Goal: Transaction & Acquisition: Purchase product/service

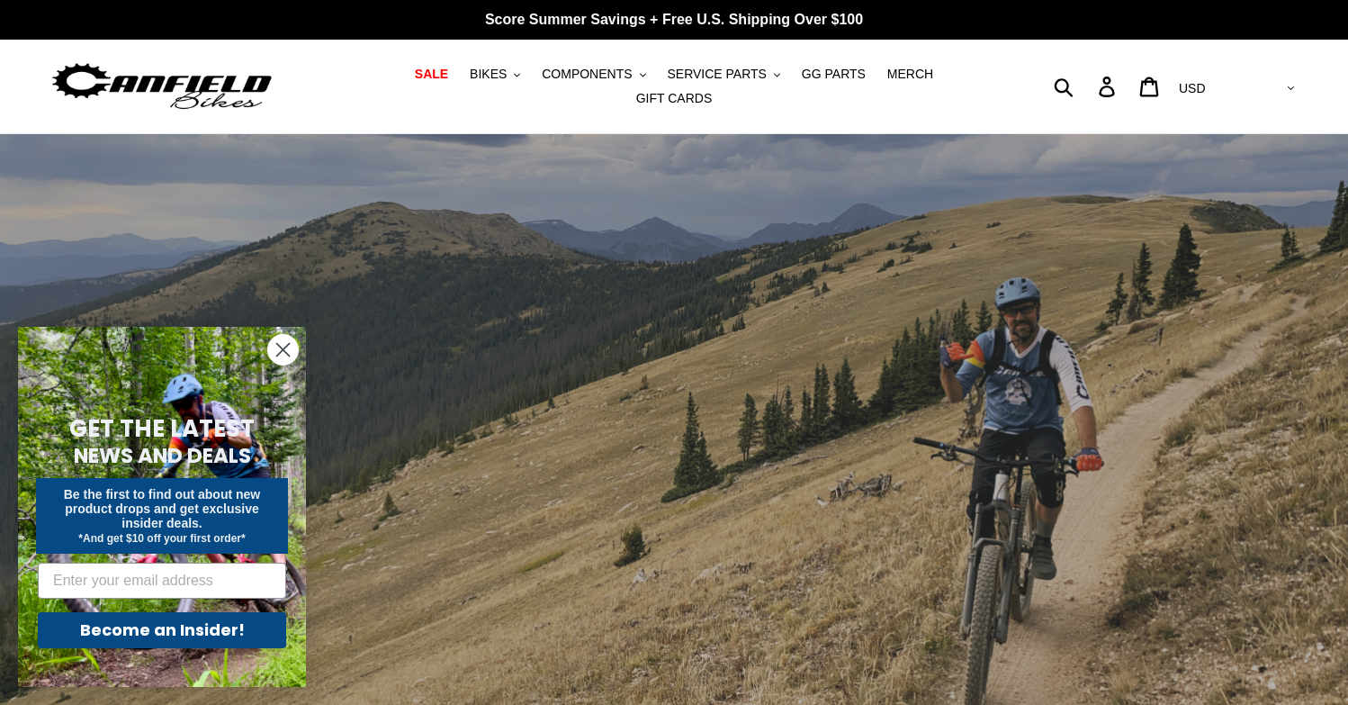
click at [285, 355] on circle "Close dialog" at bounding box center [283, 350] width 30 height 30
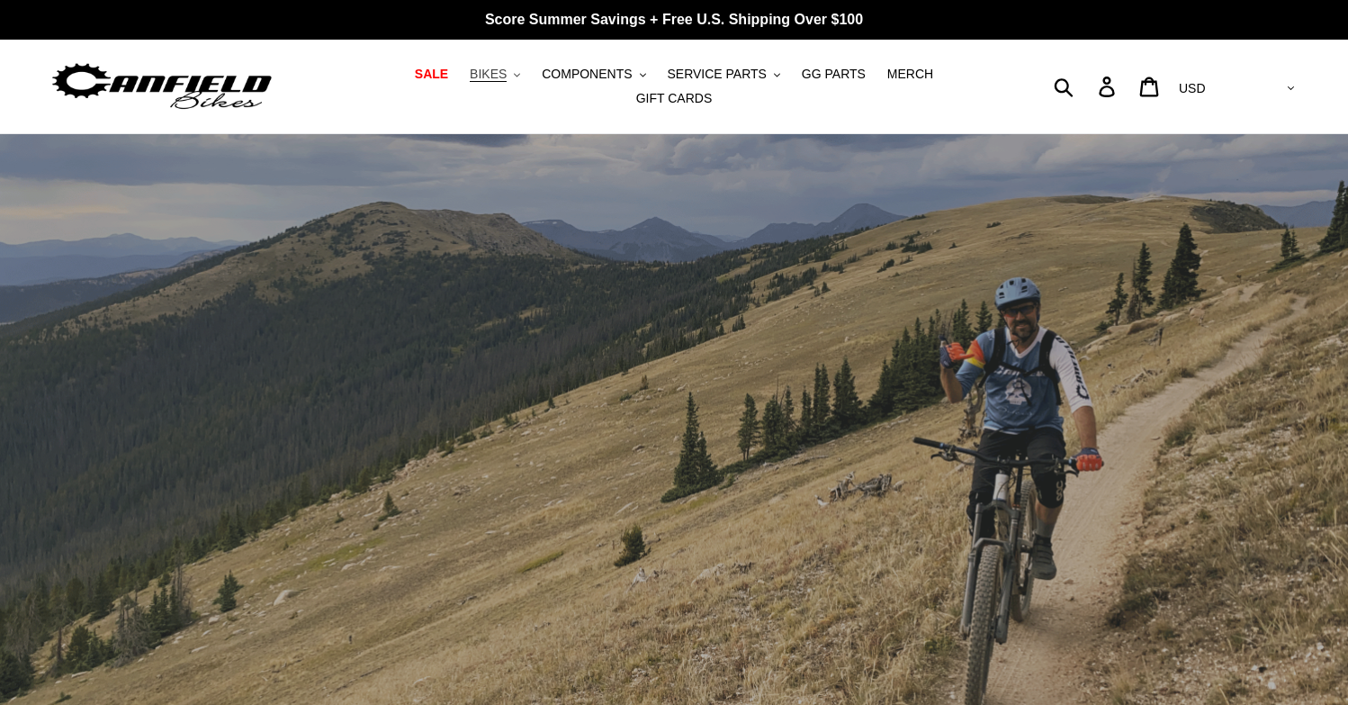
click at [466, 76] on button "BIKES .cls-1{fill:#231f20}" at bounding box center [495, 74] width 68 height 24
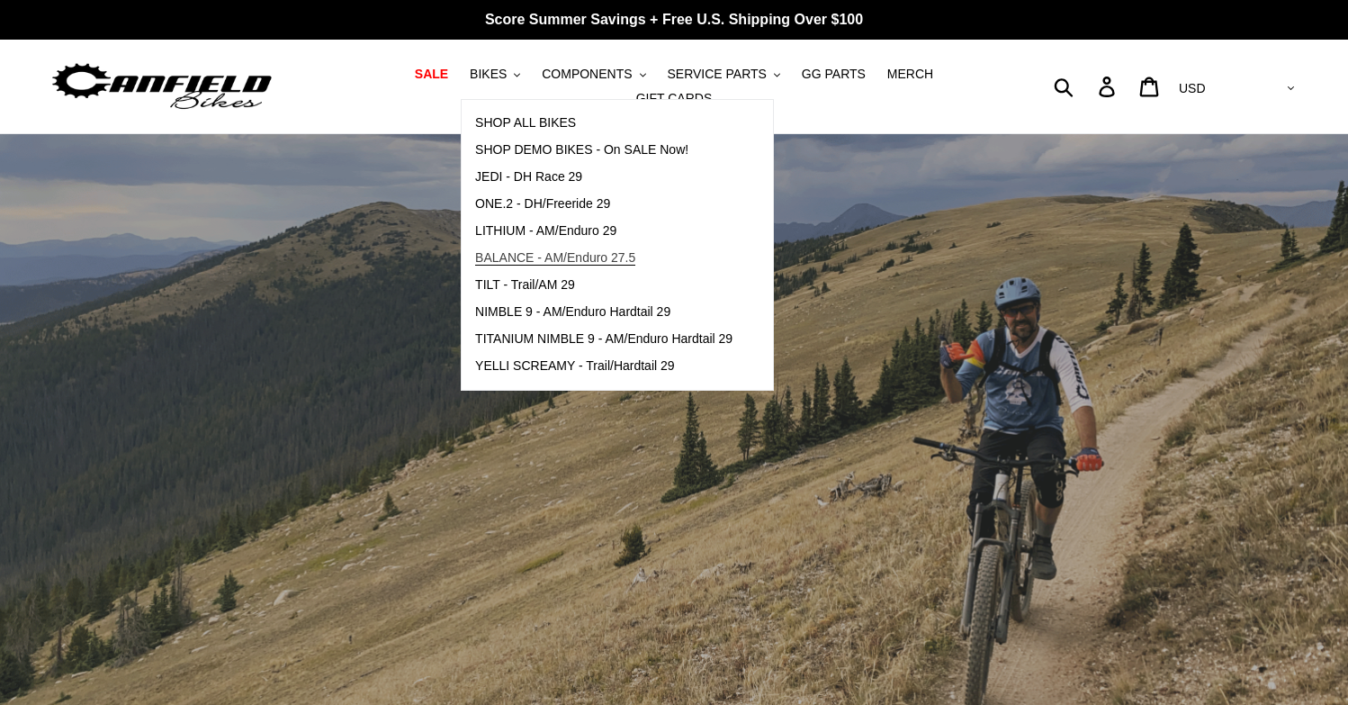
click at [505, 265] on span "BALANCE - AM/Enduro 27.5" at bounding box center [555, 257] width 160 height 15
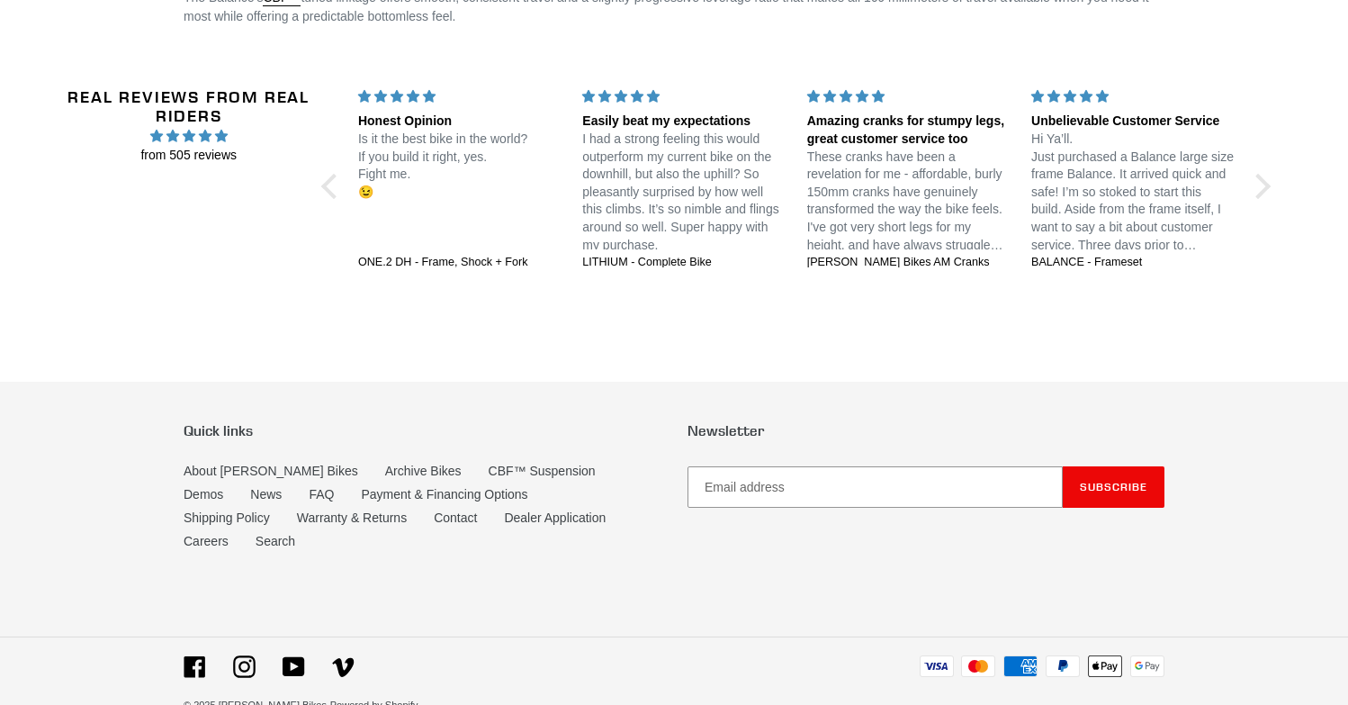
scroll to position [3175, 0]
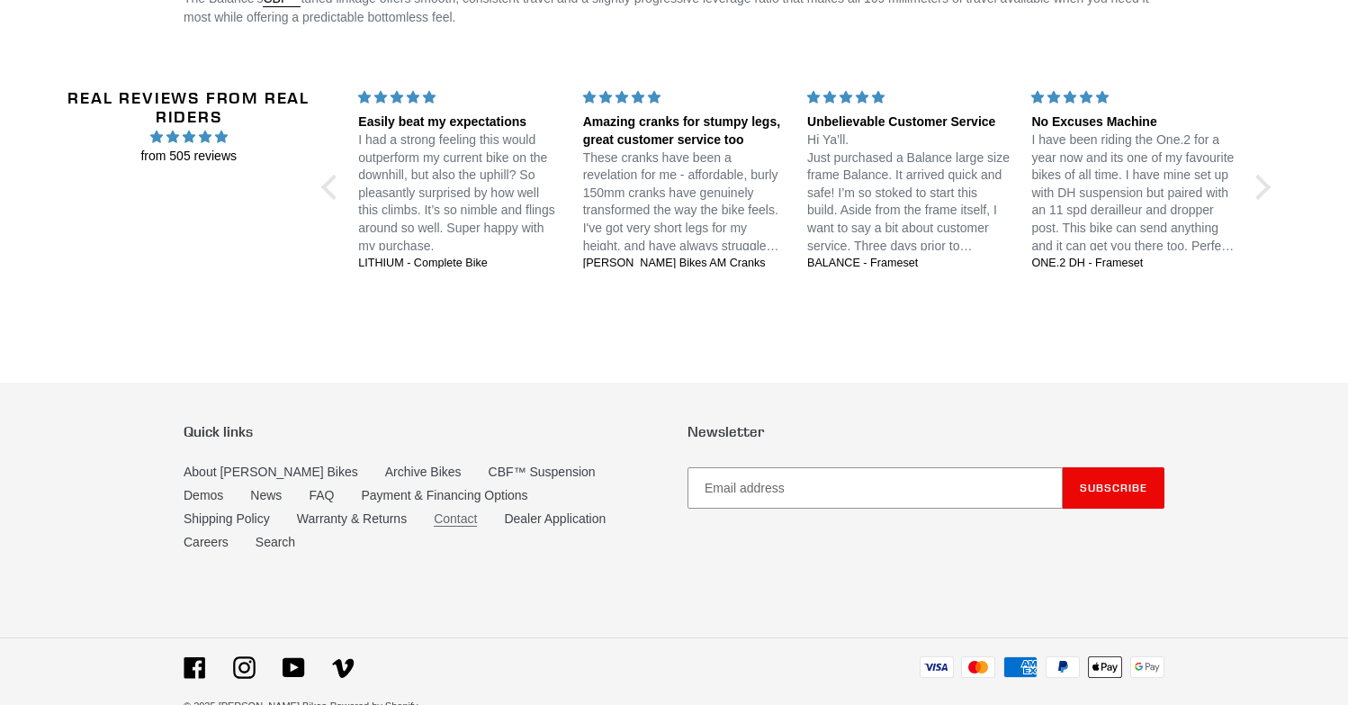
click at [434, 511] on link "Contact" at bounding box center [455, 518] width 43 height 15
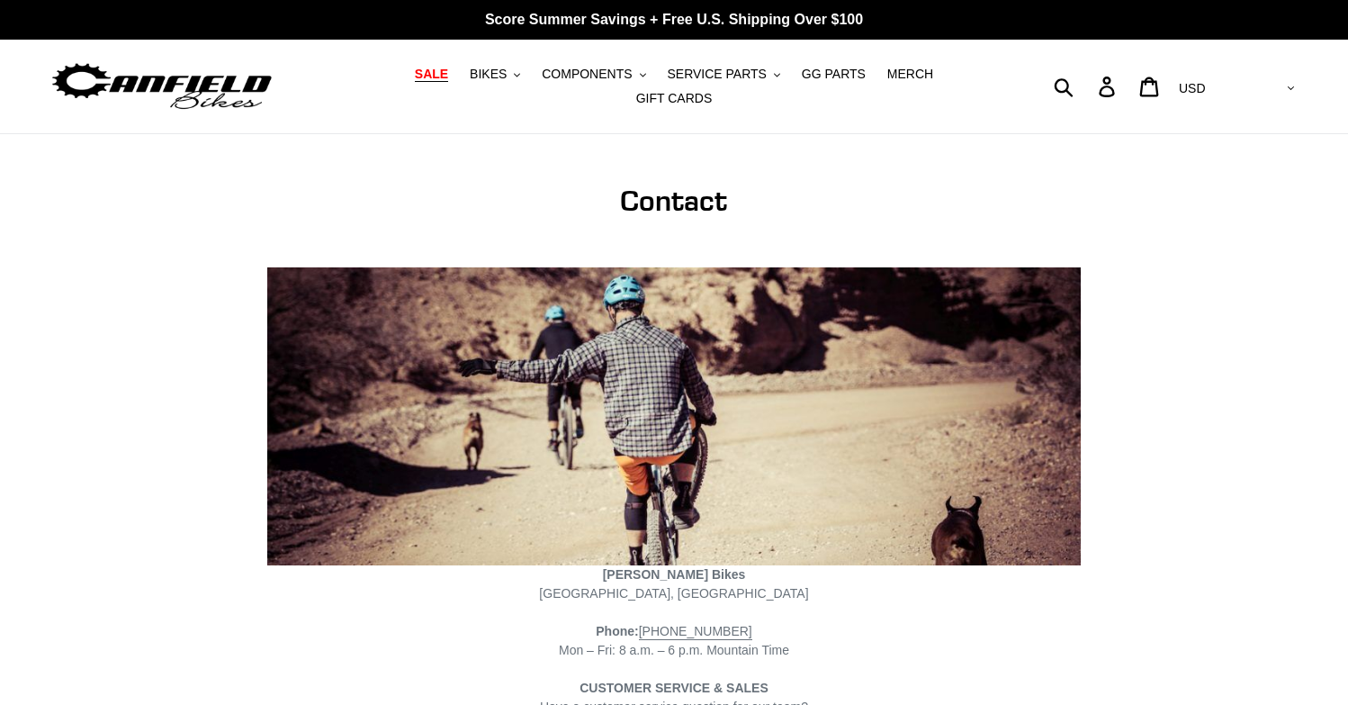
click at [415, 82] on span "SALE" at bounding box center [431, 74] width 33 height 15
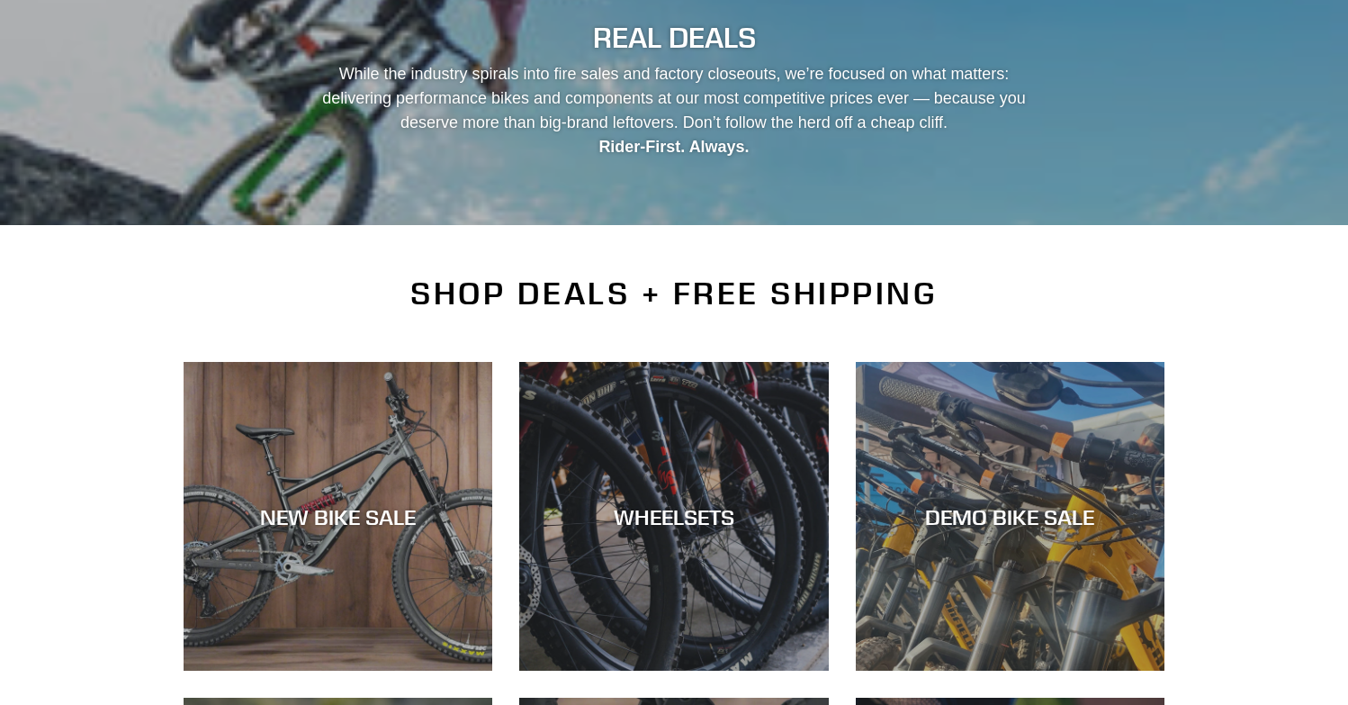
scroll to position [401, 0]
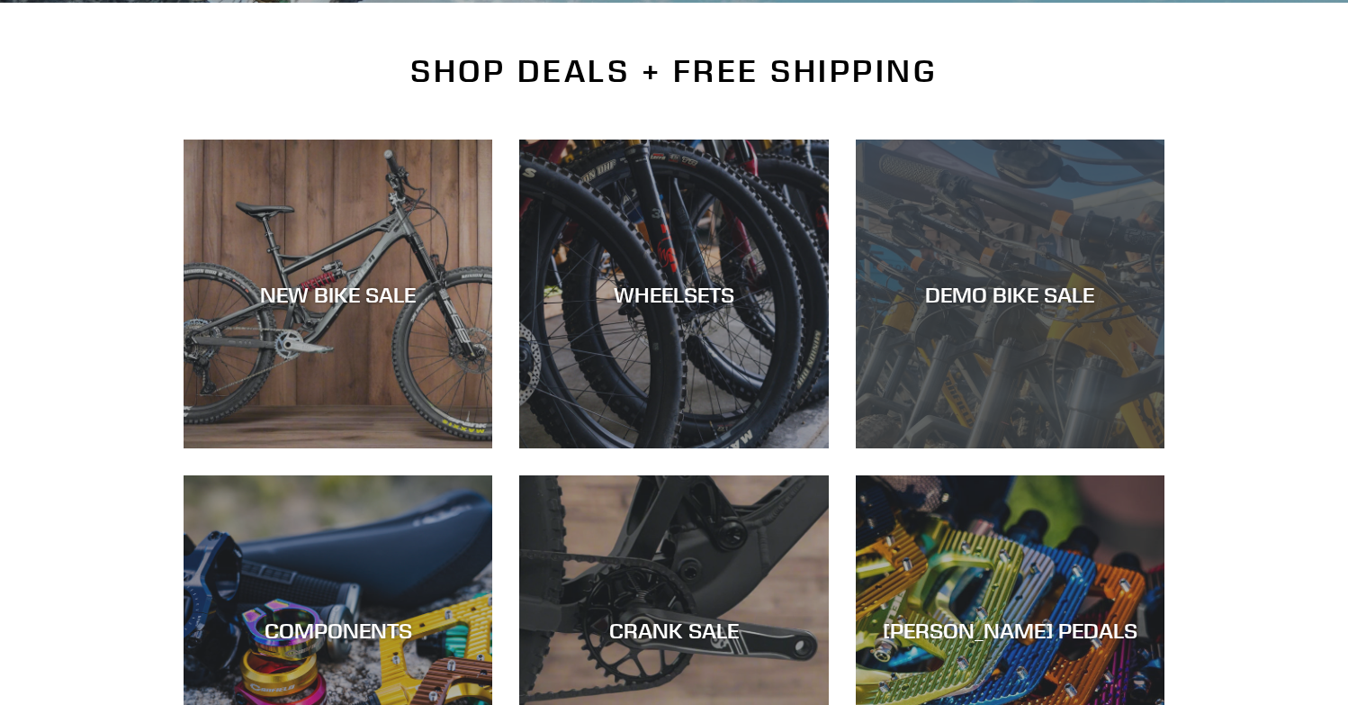
click at [984, 448] on div "DEMO BIKE SALE" at bounding box center [1010, 448] width 309 height 0
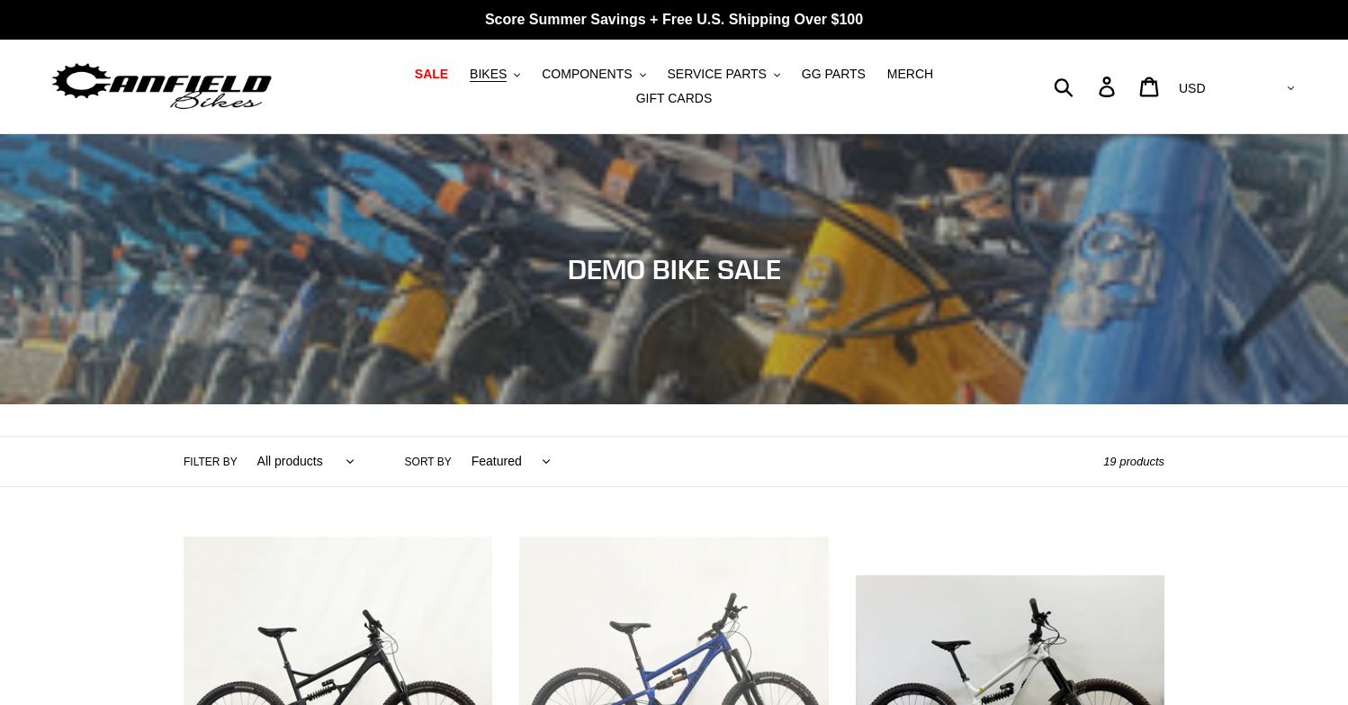
scroll to position [371, 0]
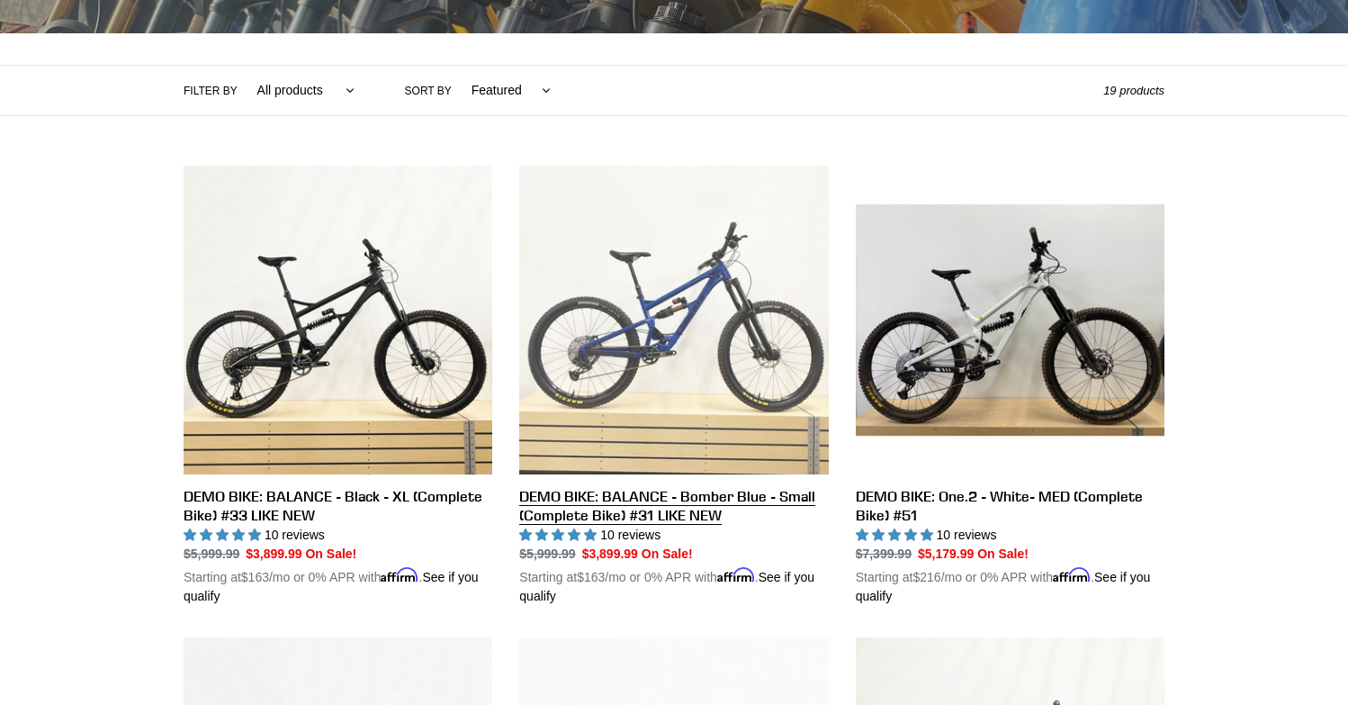
click at [689, 360] on link "DEMO BIKE: BALANCE - Bomber Blue - Small (Complete Bike) #31 LIKE NEW" at bounding box center [673, 386] width 309 height 440
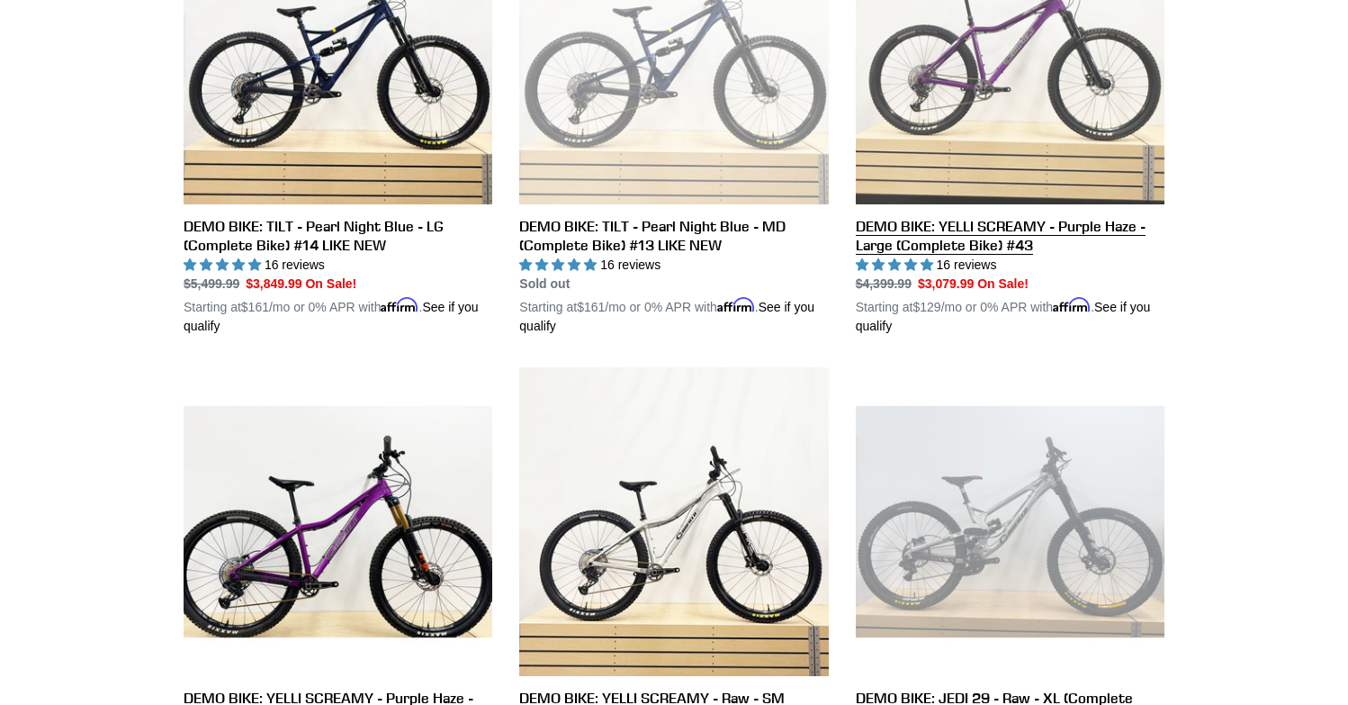
scroll to position [1391, 0]
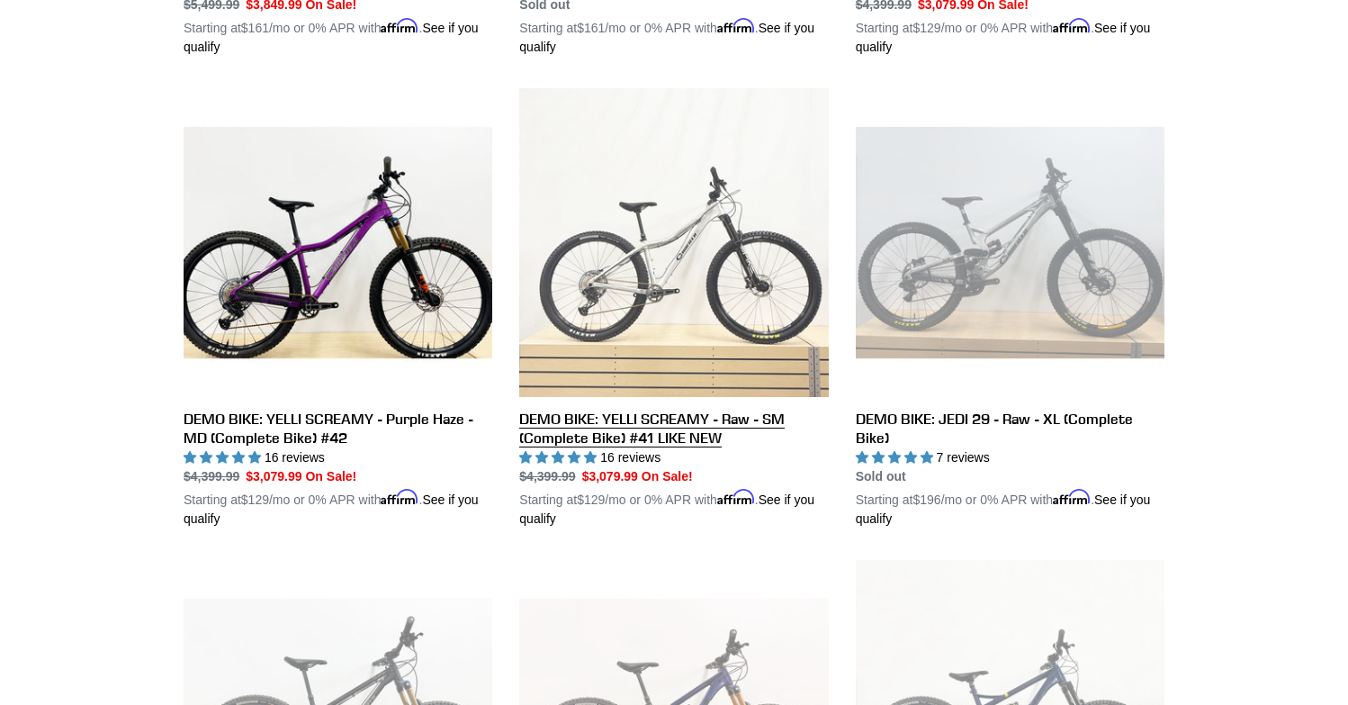
click at [723, 279] on link "DEMO BIKE: YELLI SCREAMY - Raw - SM (Complete Bike) #41 LIKE NEW" at bounding box center [673, 308] width 309 height 440
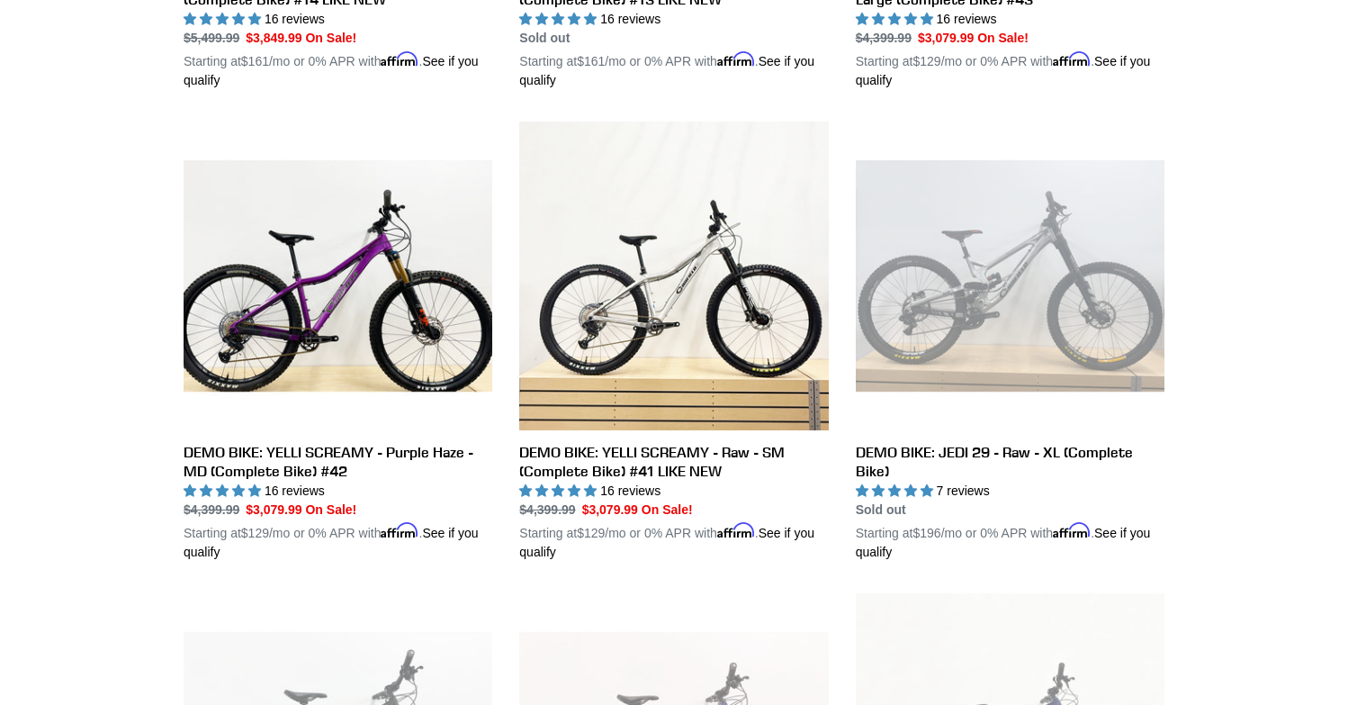
scroll to position [355, 0]
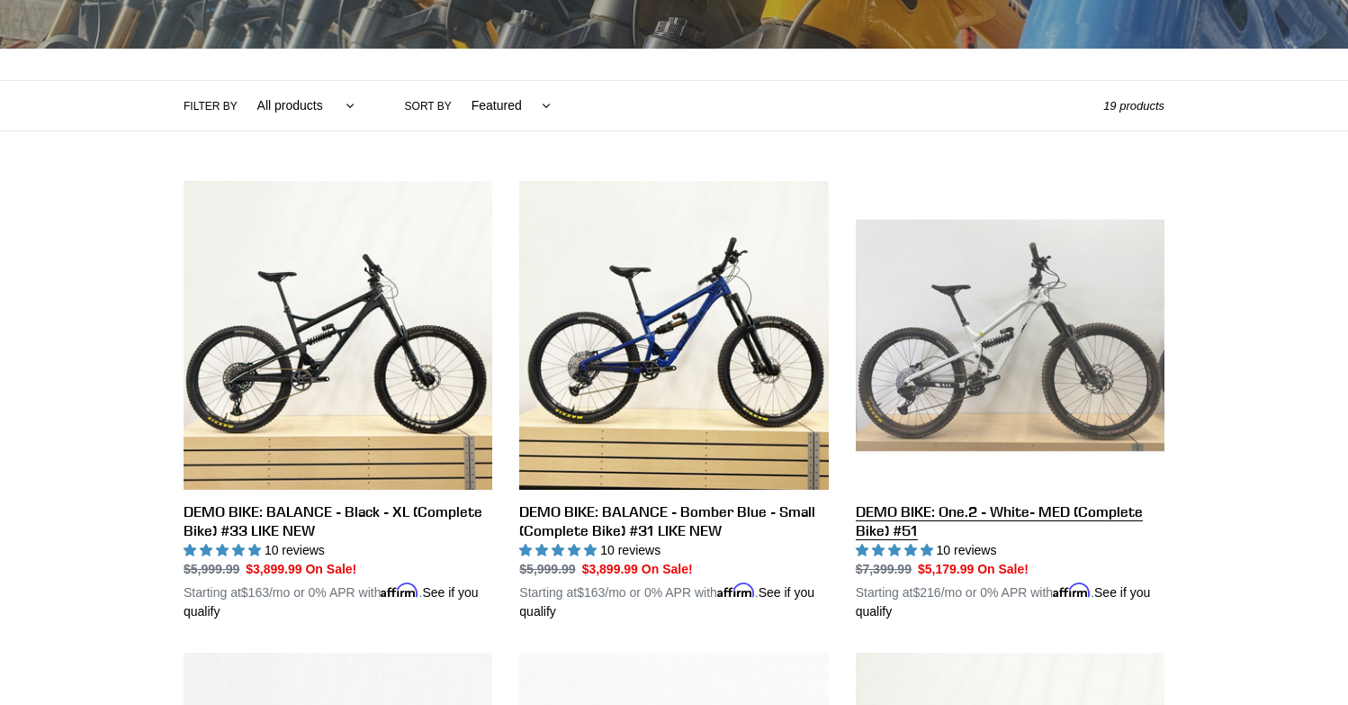
click at [993, 341] on link "DEMO BIKE: One.2 - White- MED (Complete Bike) #51" at bounding box center [1010, 401] width 309 height 440
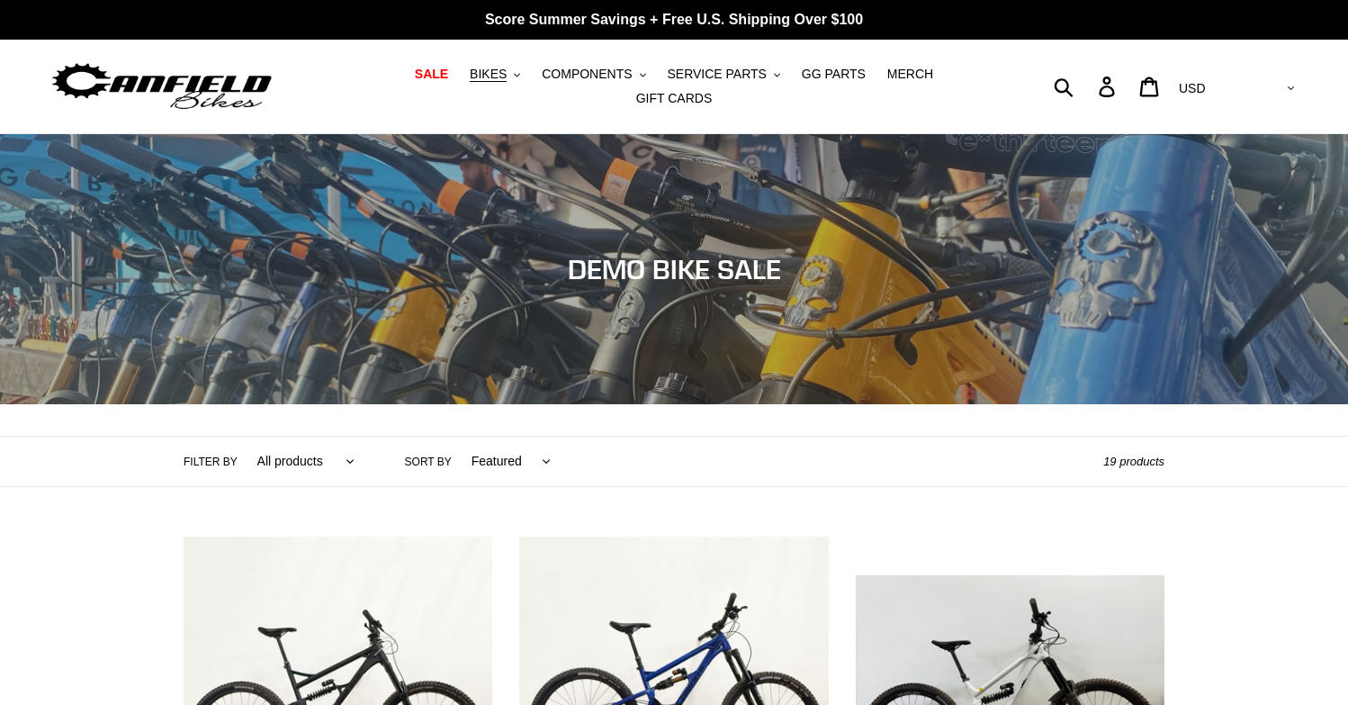
scroll to position [0, 0]
click at [470, 77] on span "BIKES" at bounding box center [488, 74] width 37 height 15
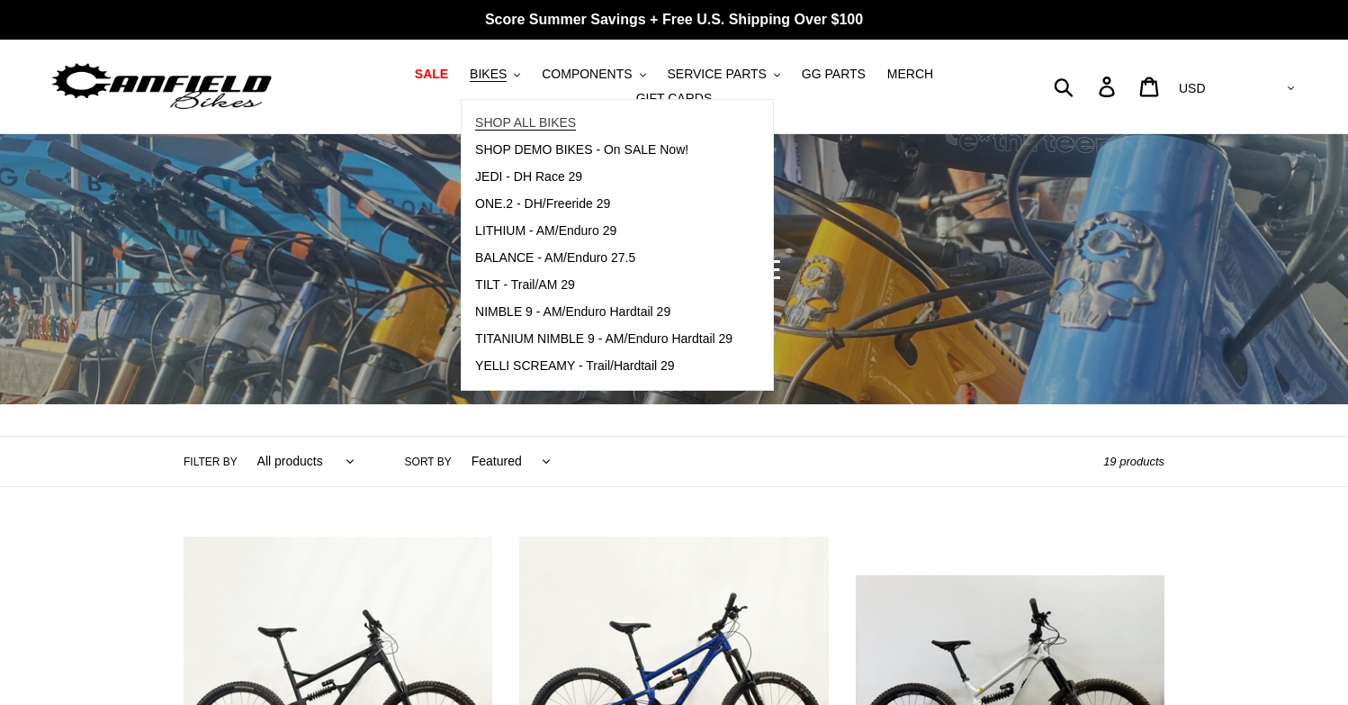
click at [489, 130] on span "SHOP ALL BIKES" at bounding box center [525, 122] width 101 height 15
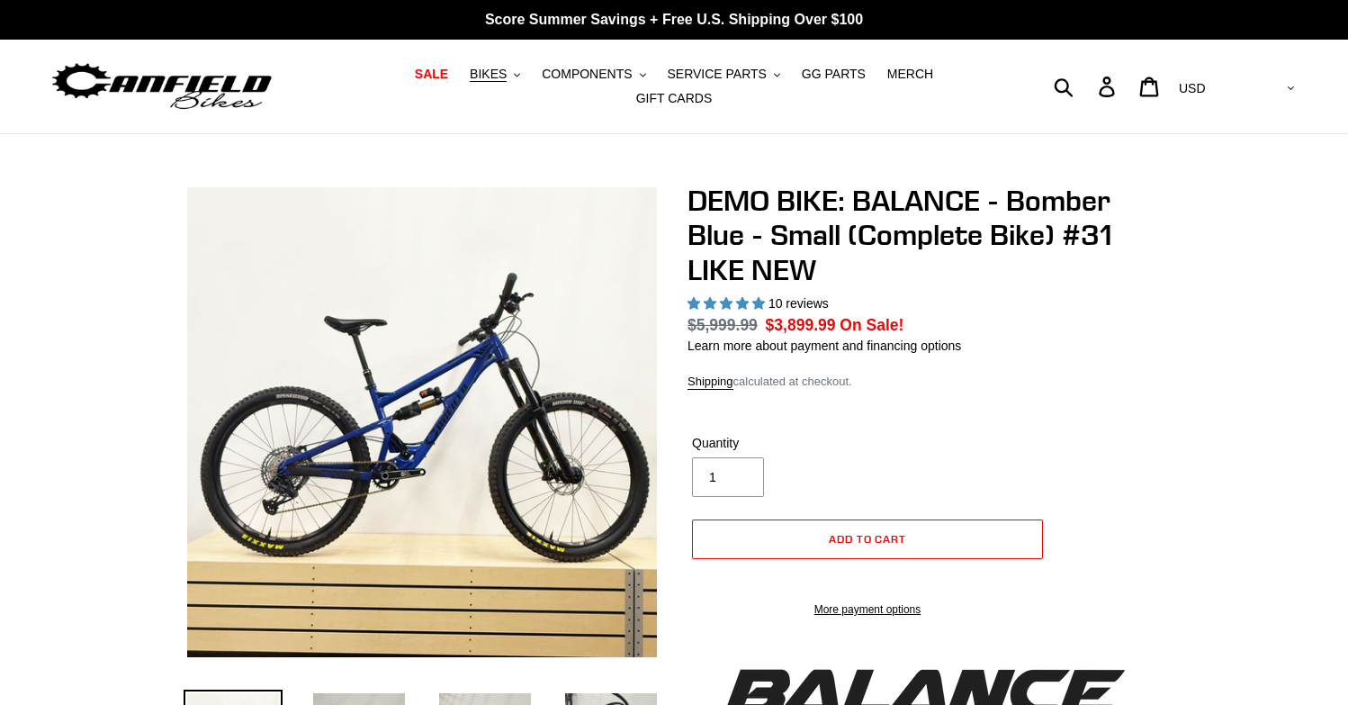
select select "highest-rating"
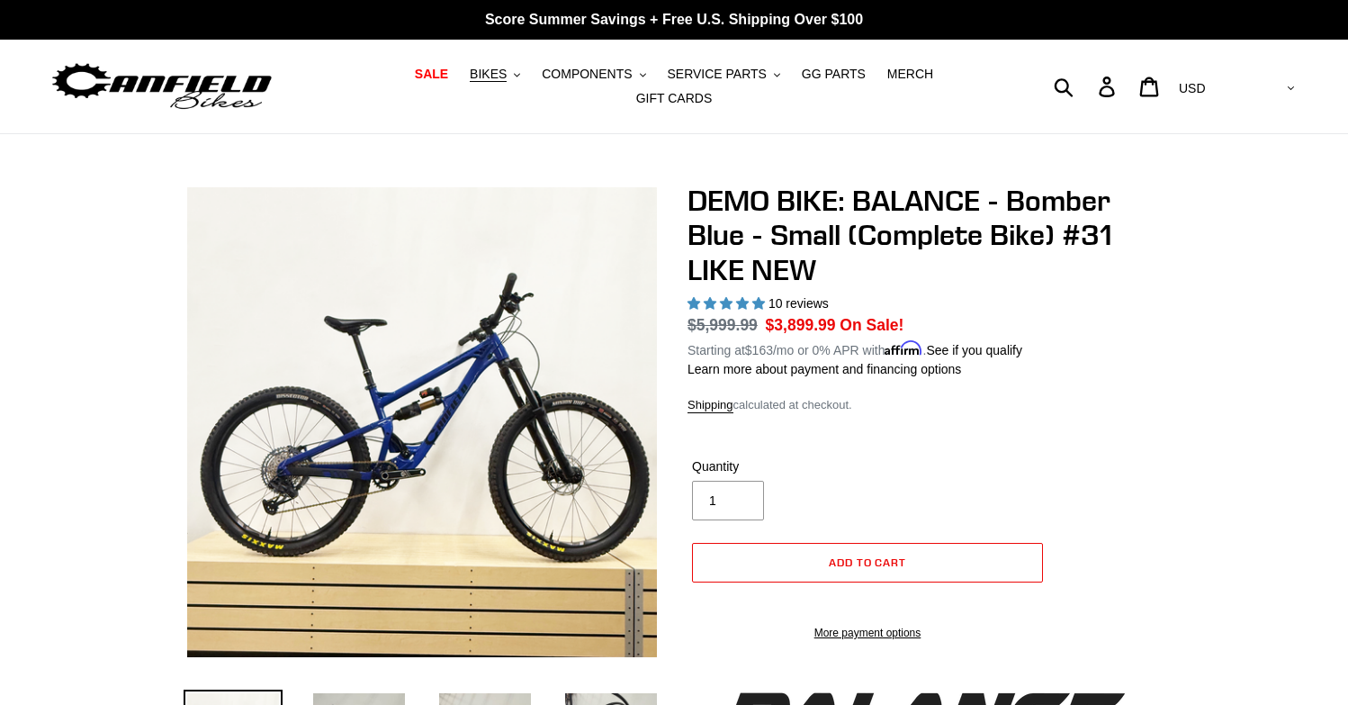
click at [453, 449] on img at bounding box center [334, 323] width 1843 height 1843
click at [314, 446] on img at bounding box center [731, 331] width 1843 height 1843
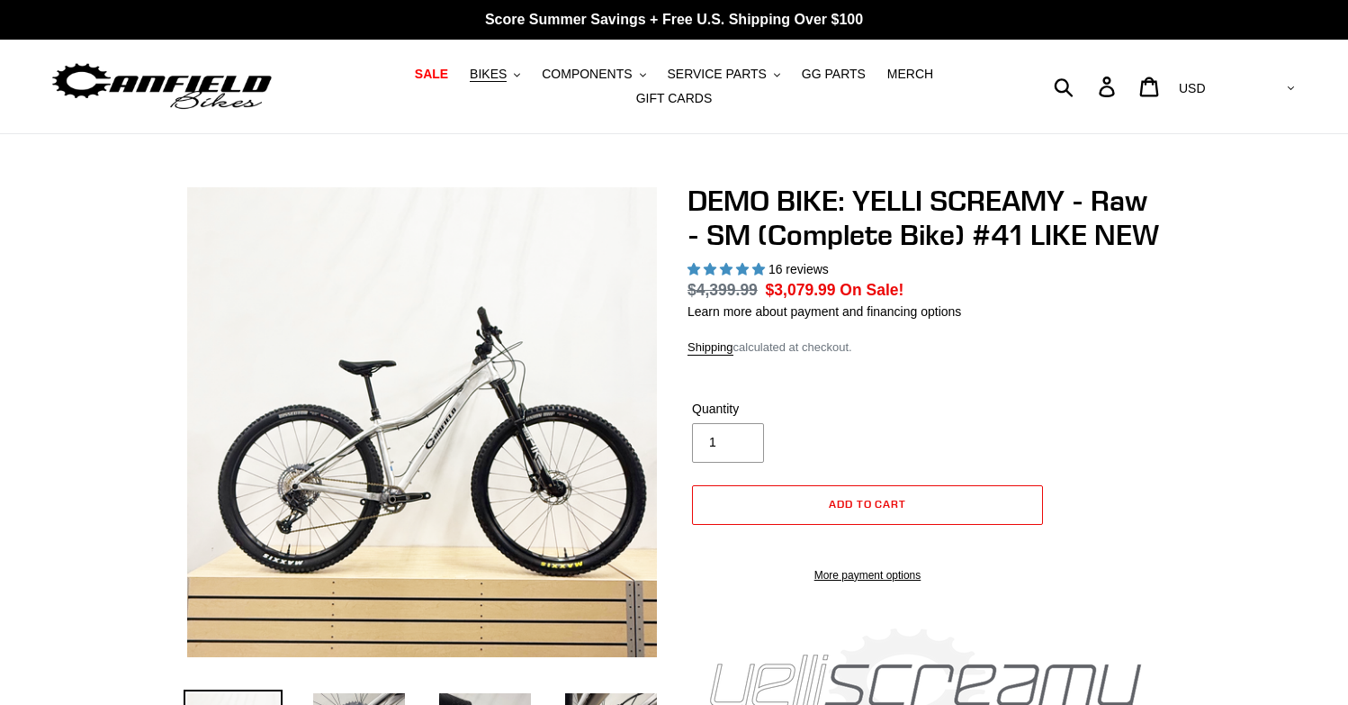
select select "highest-rating"
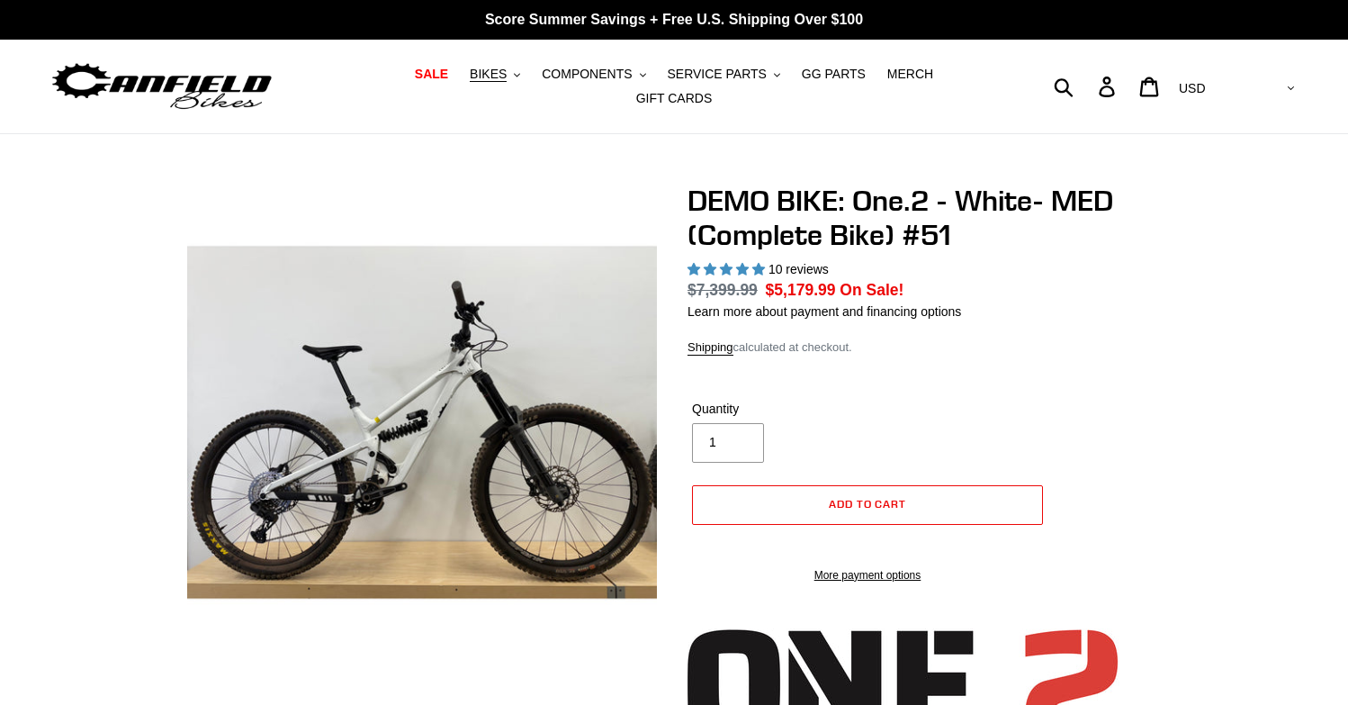
select select "highest-rating"
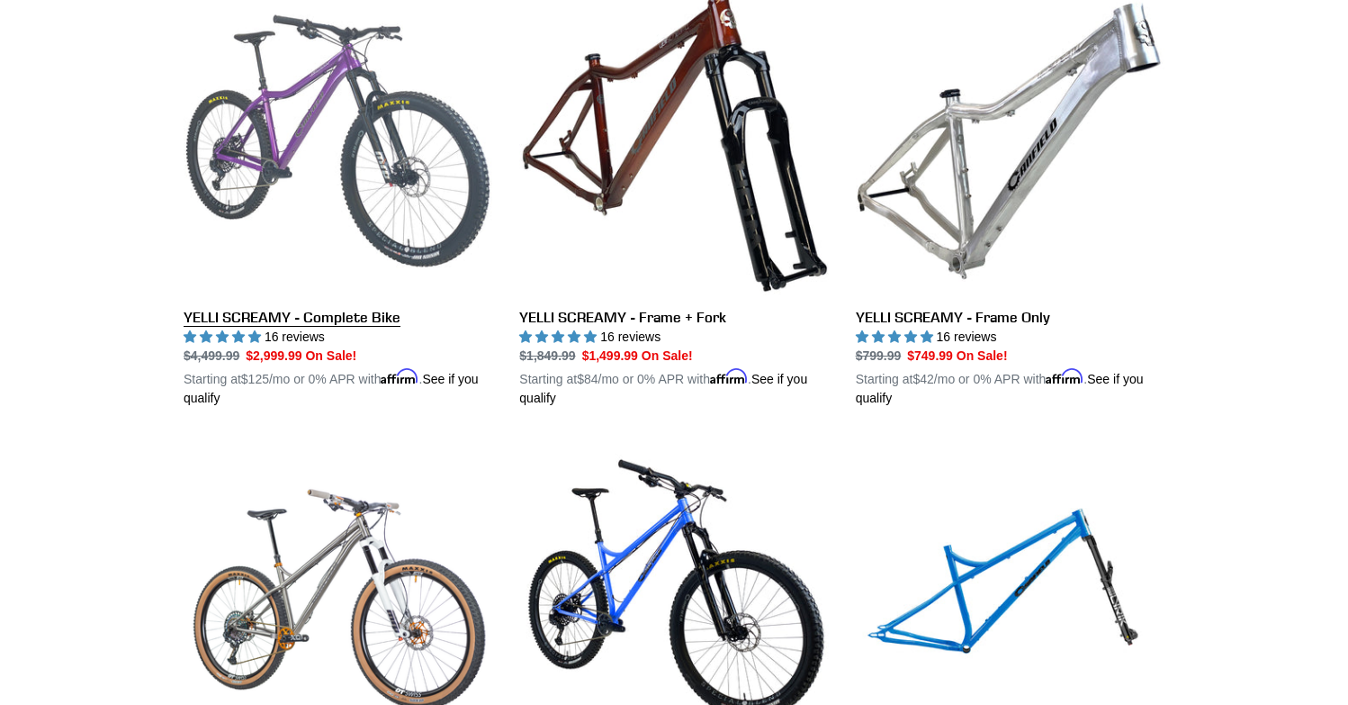
scroll to position [1709, 0]
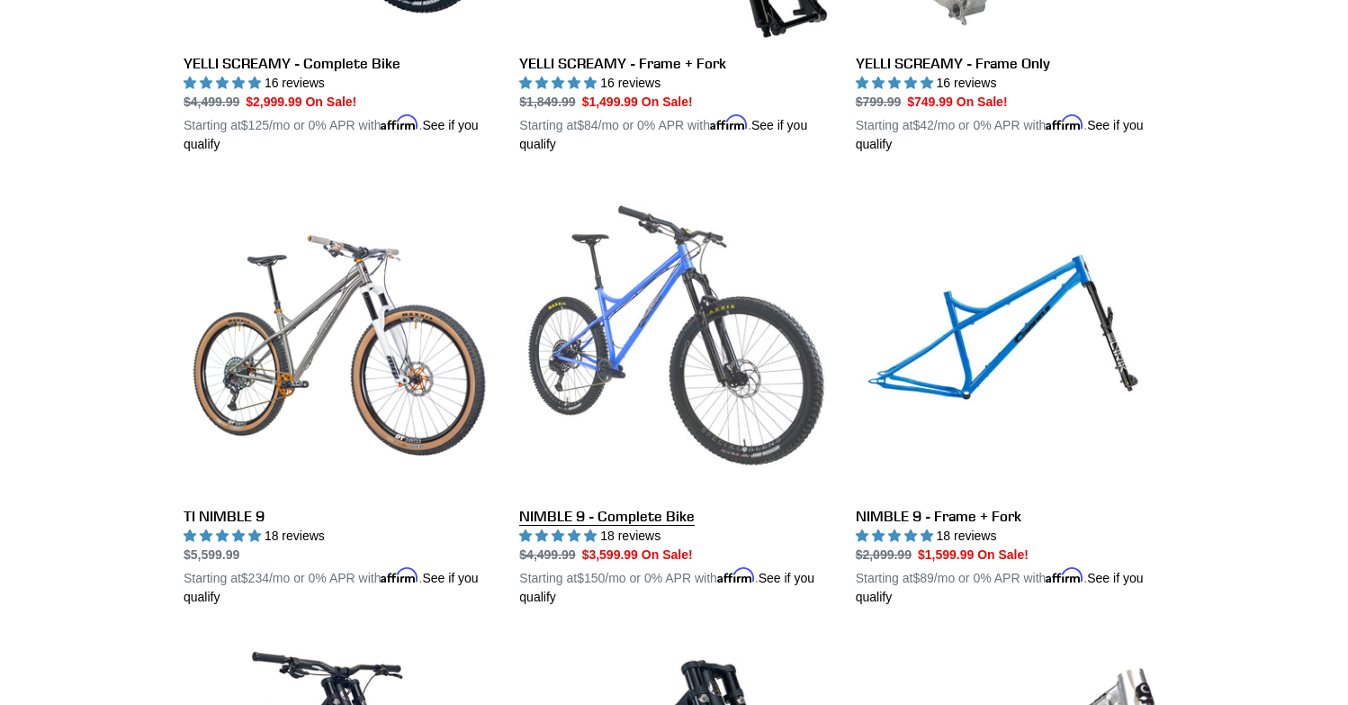
click at [696, 413] on link "NIMBLE 9 - Complete Bike" at bounding box center [673, 395] width 309 height 421
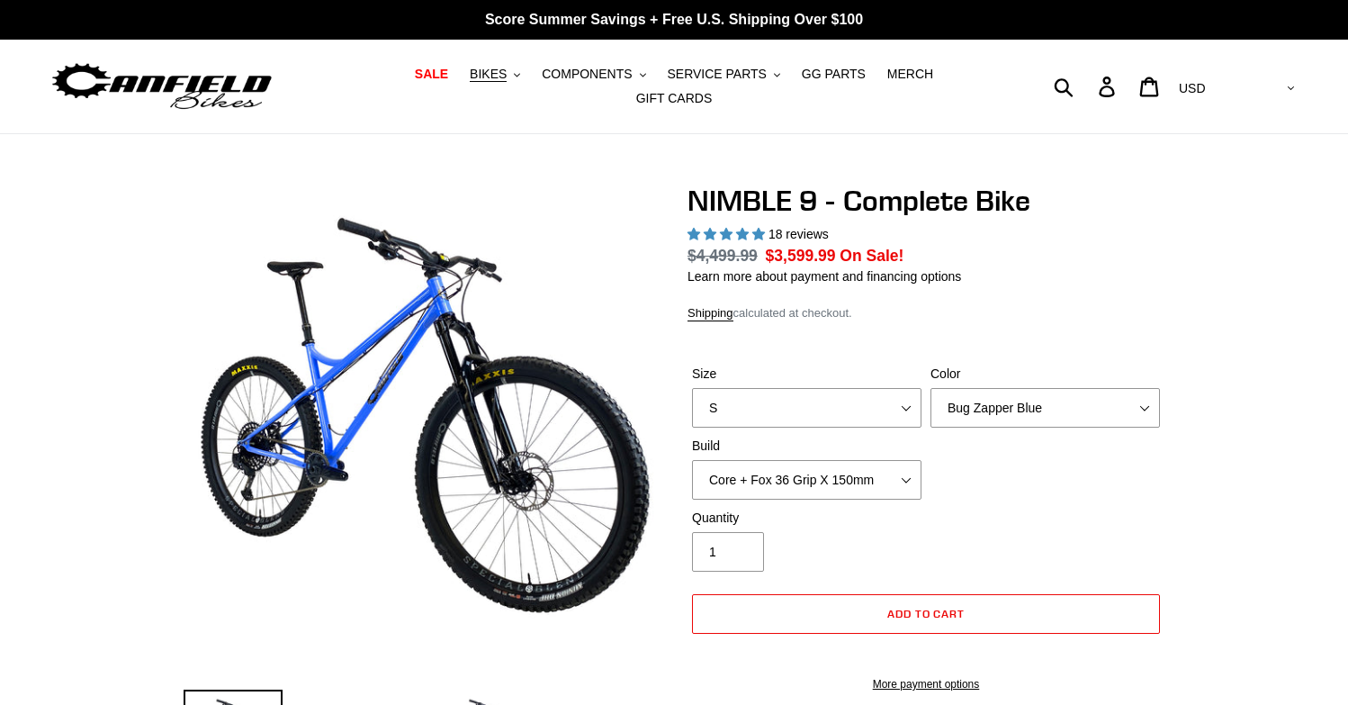
select select "highest-rating"
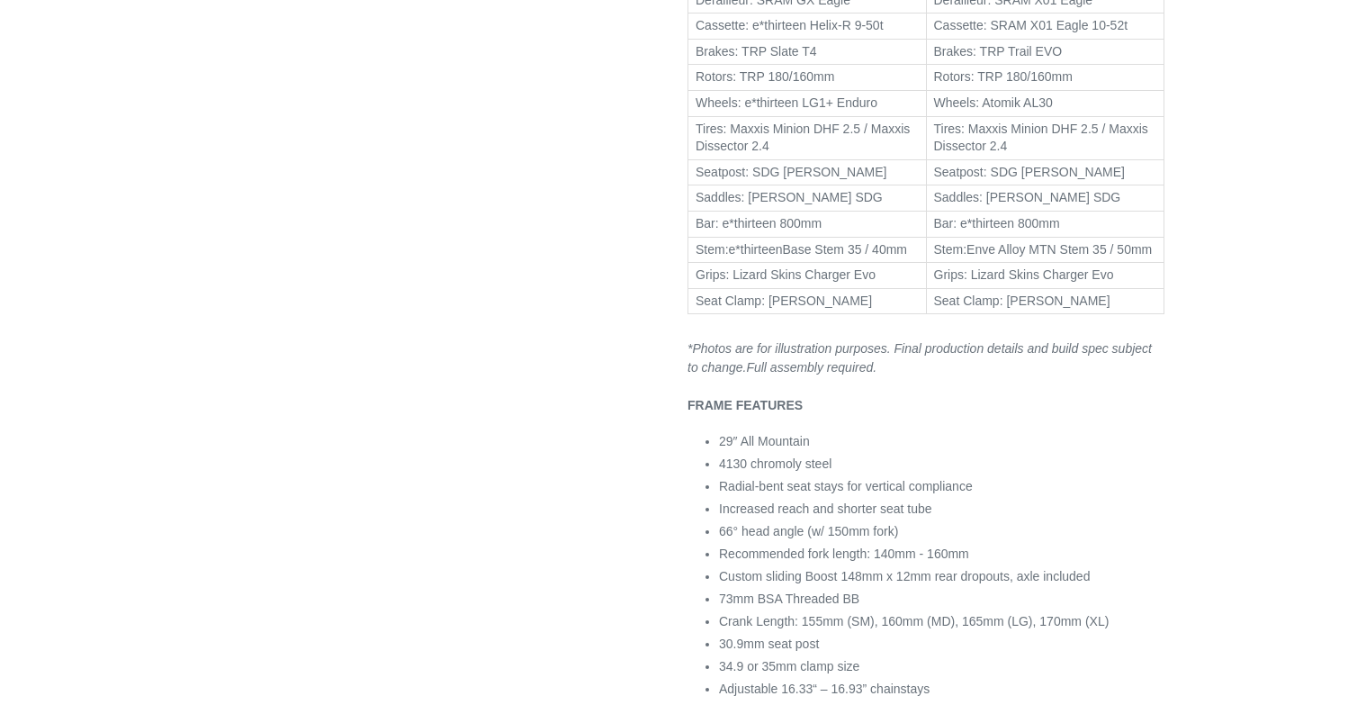
scroll to position [1149, 0]
